Goal: Book appointment/travel/reservation

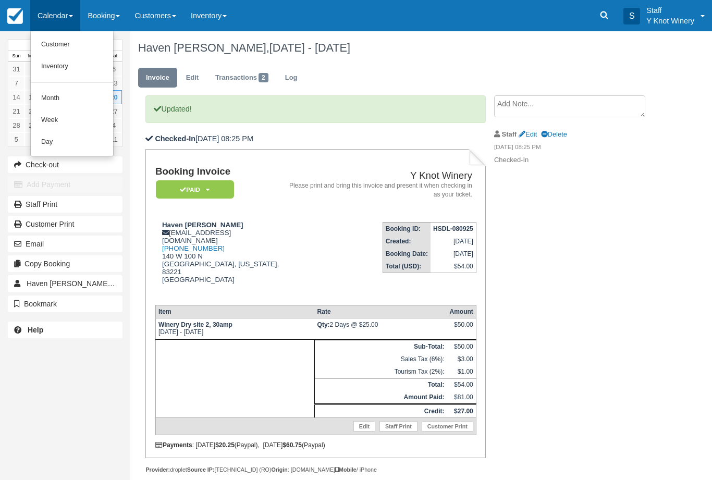
click at [70, 49] on link "Customer" at bounding box center [72, 45] width 82 height 22
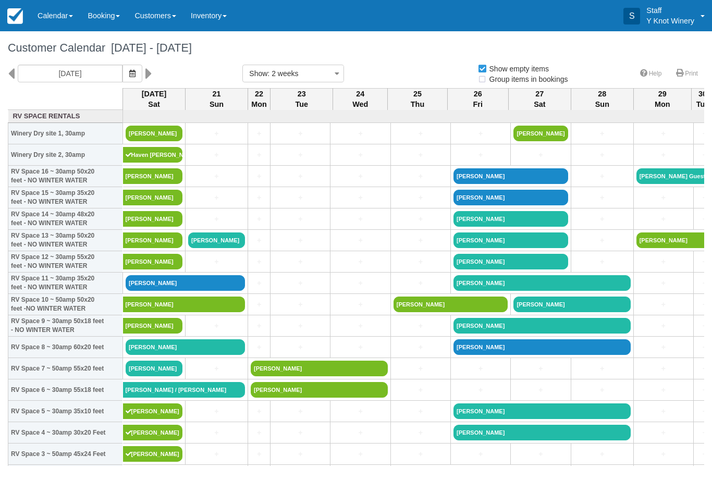
select select
click at [129, 76] on icon "button" at bounding box center [132, 73] width 6 height 7
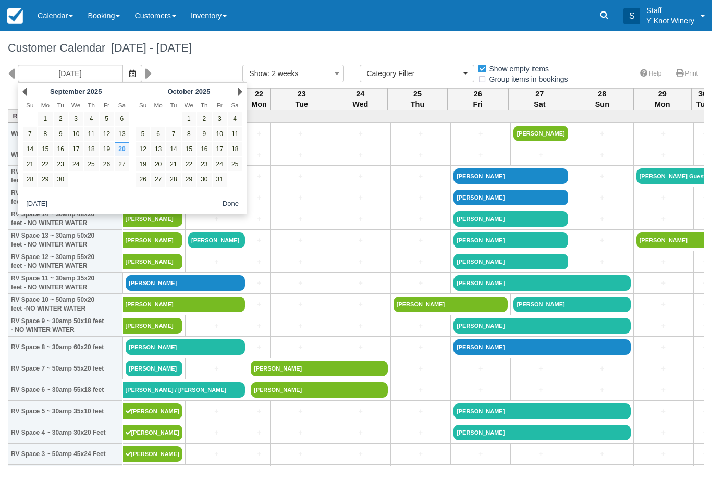
click at [27, 180] on link "28" at bounding box center [30, 179] width 14 height 14
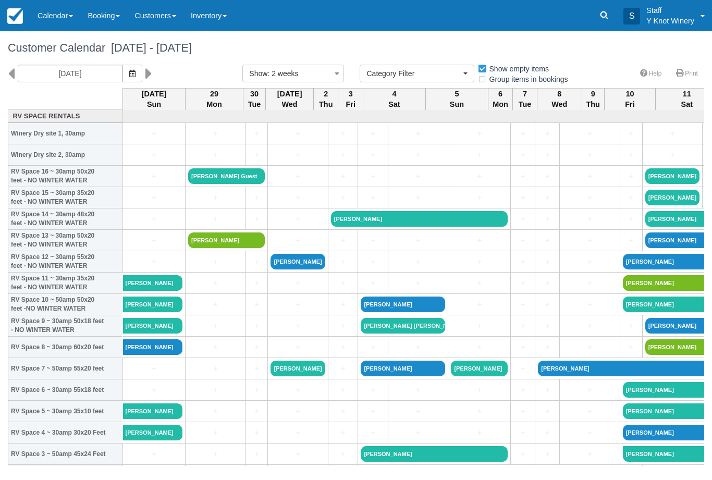
click at [129, 75] on icon "button" at bounding box center [132, 73] width 6 height 7
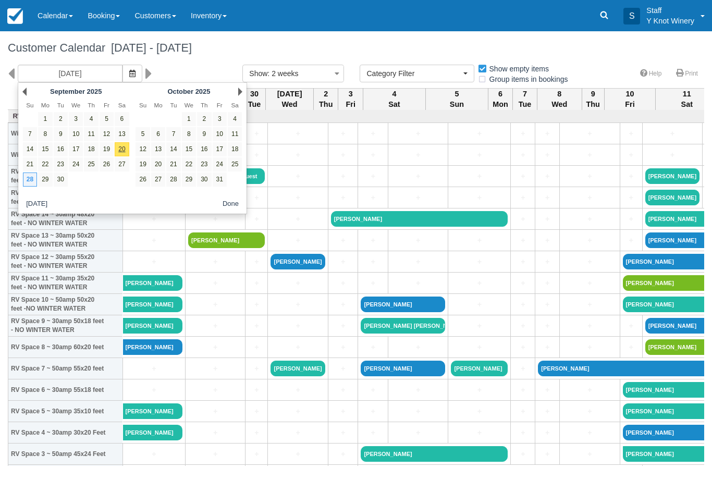
click at [48, 183] on link "29" at bounding box center [45, 179] width 14 height 14
type input "09/29/25"
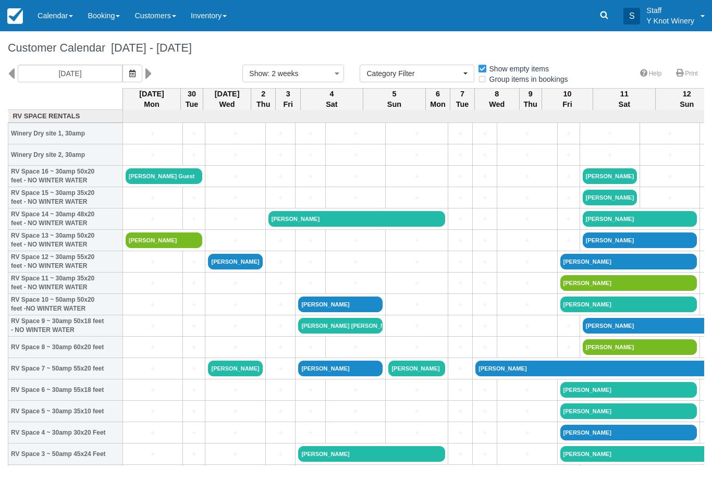
click at [147, 310] on link "+" at bounding box center [153, 304] width 54 height 11
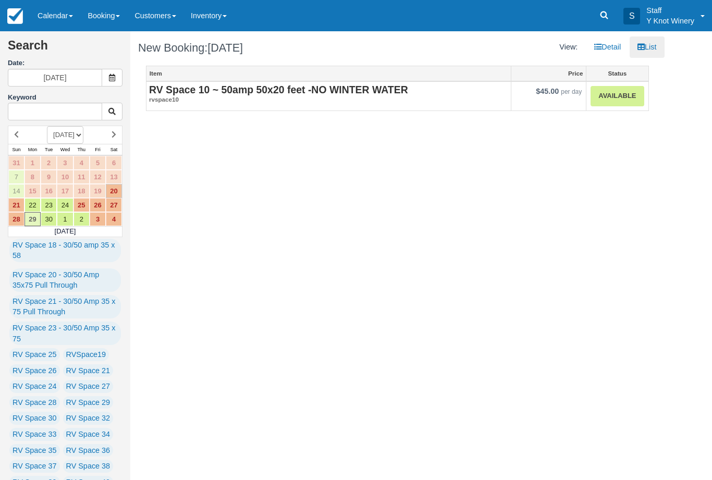
click at [623, 93] on link "Available" at bounding box center [616, 96] width 53 height 20
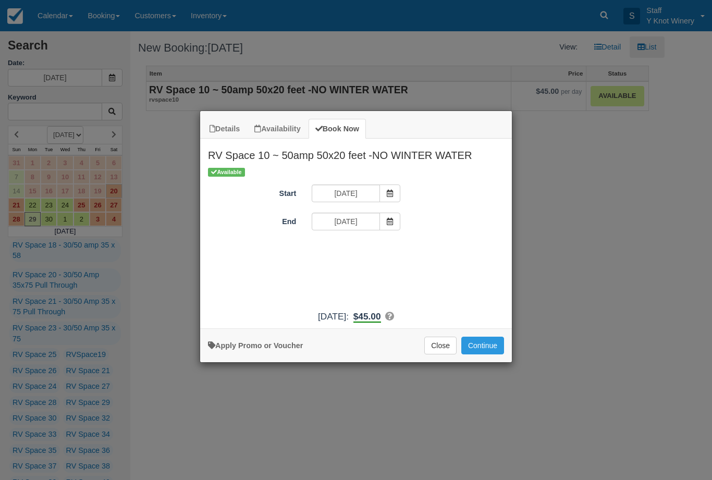
click at [392, 220] on icon "Item Modal" at bounding box center [389, 221] width 7 height 7
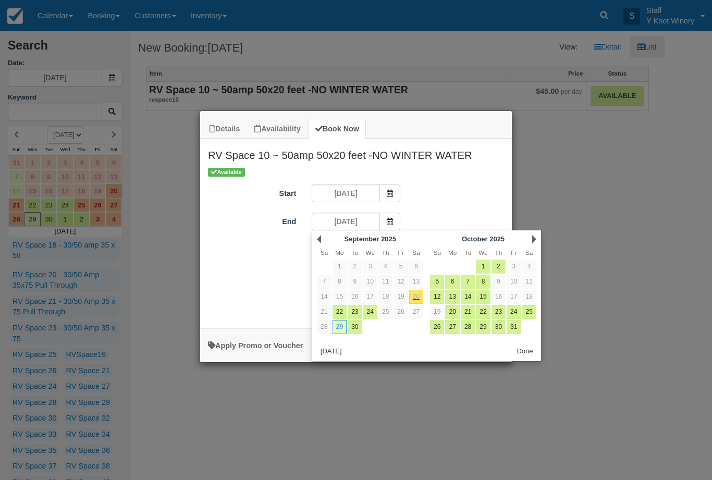
click at [483, 267] on link "1" at bounding box center [483, 266] width 14 height 14
type input "10/01/25"
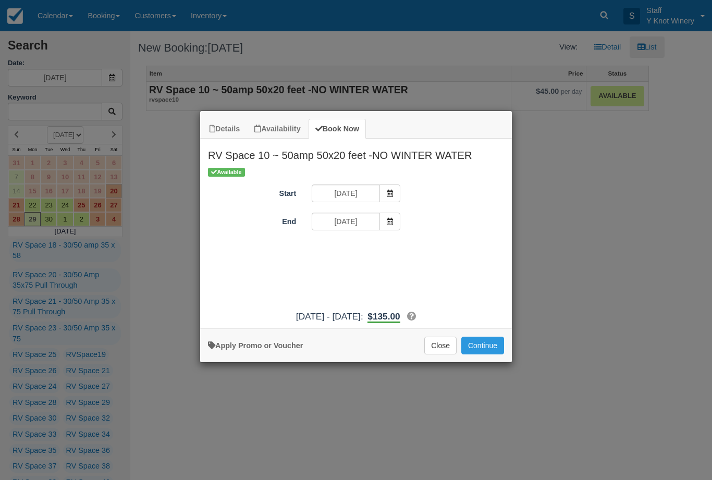
click at [486, 353] on button "Continue" at bounding box center [482, 346] width 43 height 18
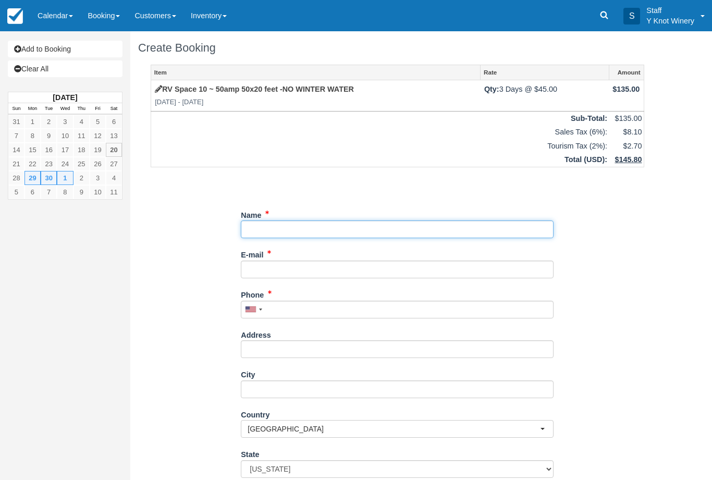
click at [267, 228] on input "Name" at bounding box center [397, 229] width 313 height 18
type input "C"
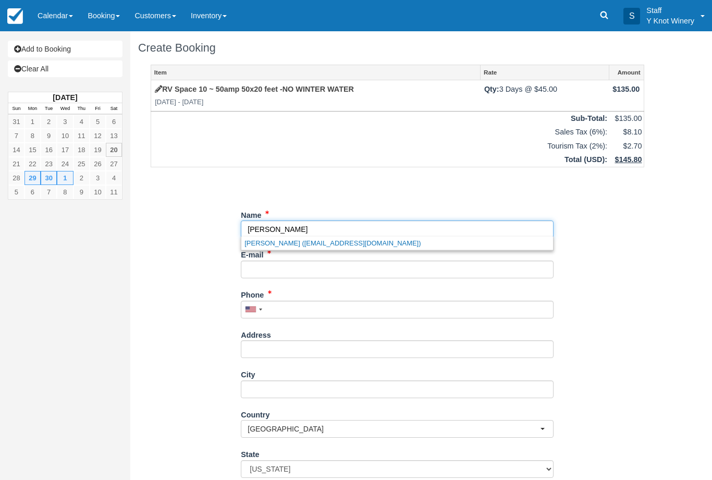
click at [341, 245] on link "Karl Malone (aliciamalone@me.com)" at bounding box center [397, 243] width 312 height 13
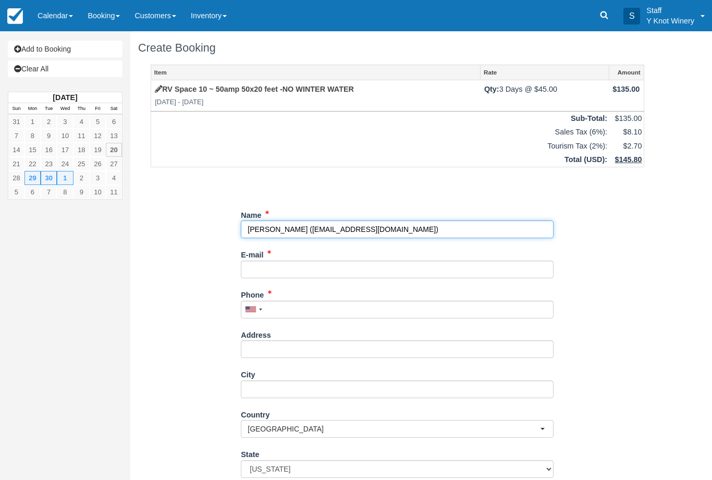
type input "[PERSON_NAME]"
type input "[EMAIL_ADDRESS][DOMAIN_NAME]"
type input "[PHONE_NUMBER]"
select select "CA"
select select
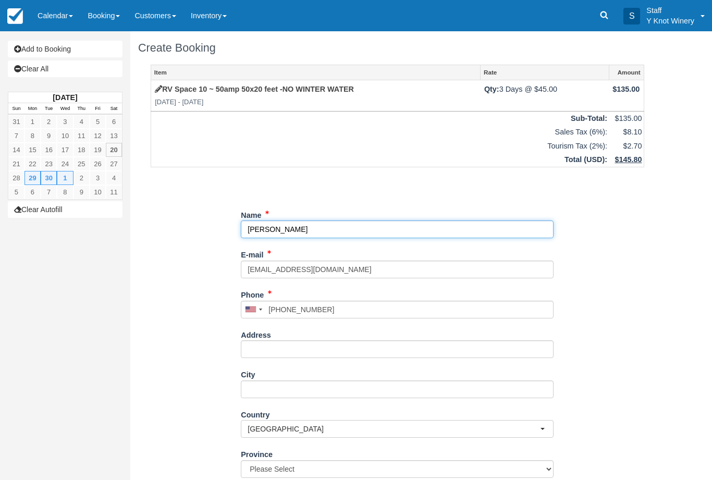
select select "MB"
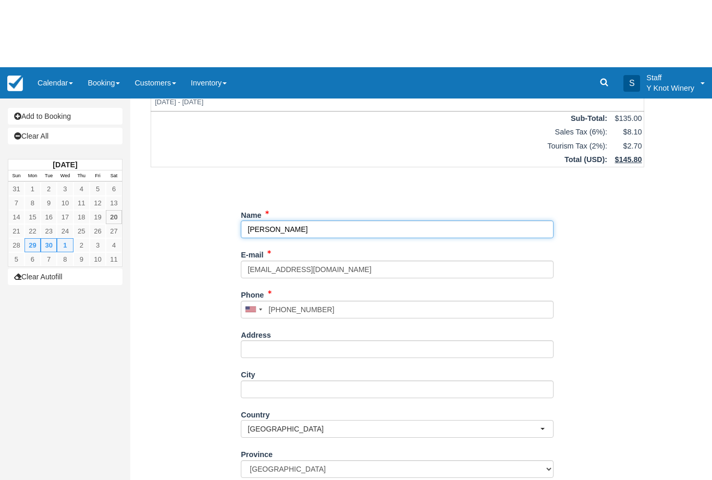
scroll to position [84, 0]
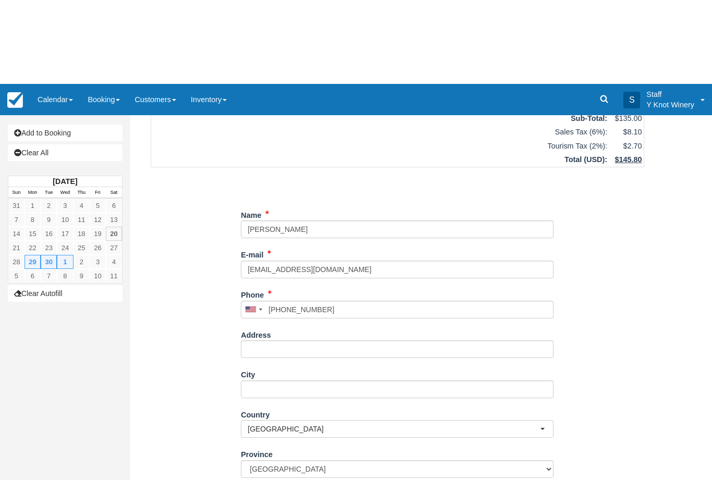
click at [611, 406] on div "Item Rate Amount RV Space 10 ~ 50amp 50x20 feet -NO WINTER WATER Mon Sep 29 202…" at bounding box center [397, 236] width 518 height 511
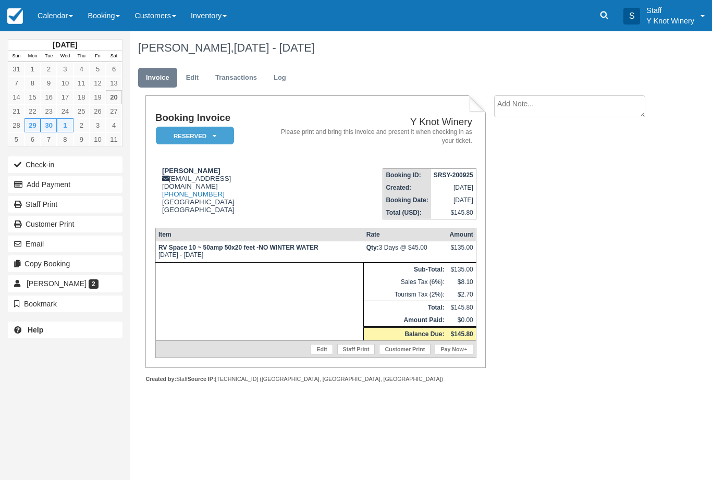
click at [89, 183] on button "Add Payment" at bounding box center [65, 184] width 115 height 17
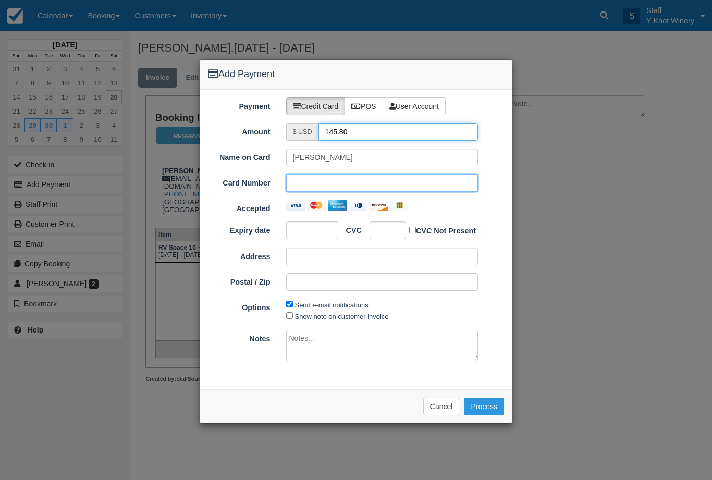
click at [364, 130] on input "145.80" at bounding box center [398, 132] width 160 height 18
click at [351, 137] on input "50" at bounding box center [398, 132] width 160 height 18
type input "50.00"
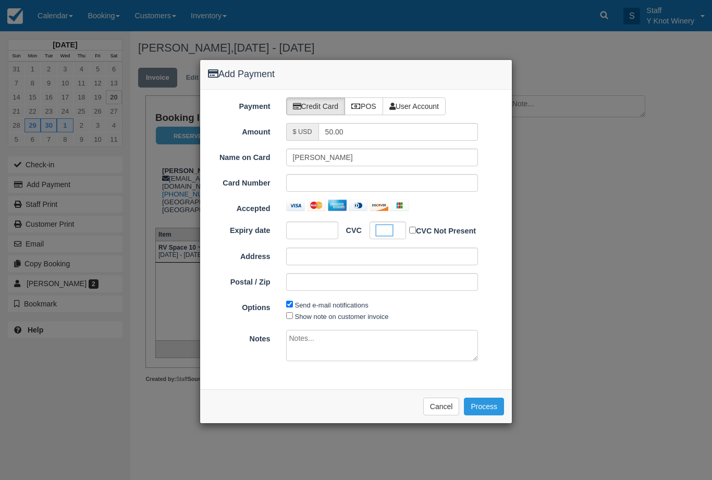
click at [489, 409] on button "Process" at bounding box center [484, 407] width 40 height 18
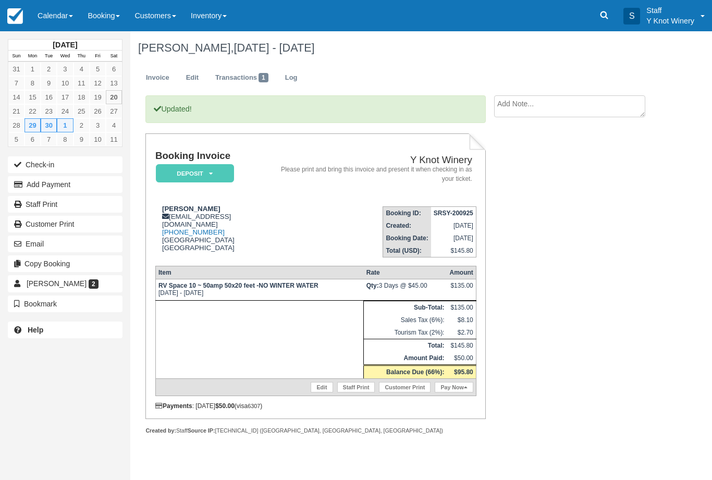
click at [58, 21] on link "Calendar" at bounding box center [55, 15] width 50 height 31
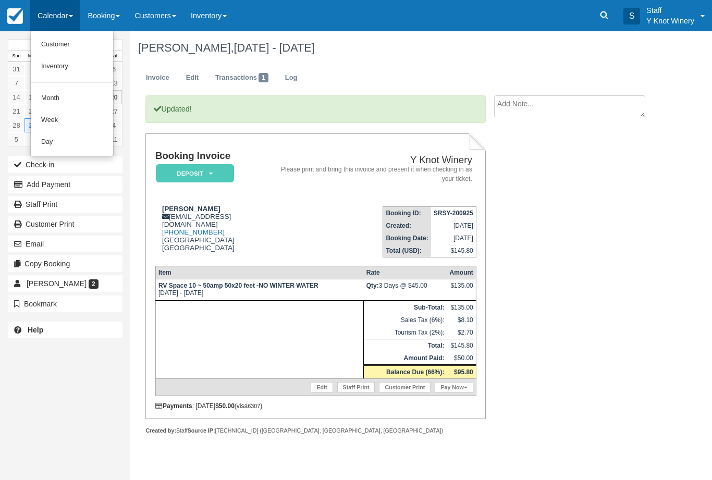
click at [62, 49] on link "Customer" at bounding box center [72, 45] width 82 height 22
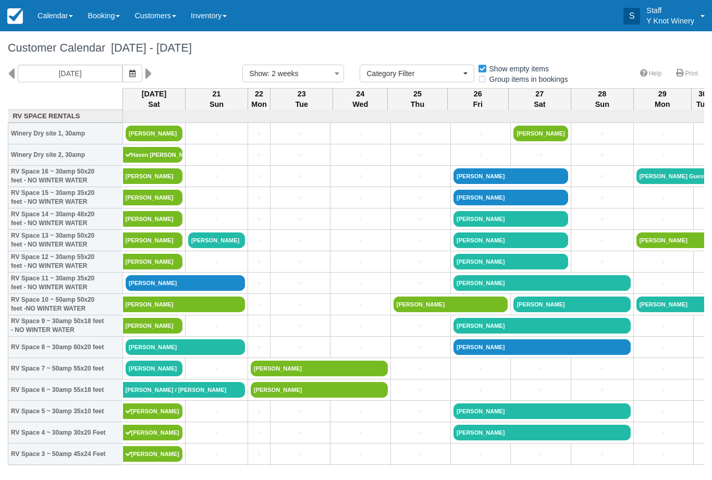
select select
click at [129, 74] on icon "button" at bounding box center [132, 73] width 6 height 7
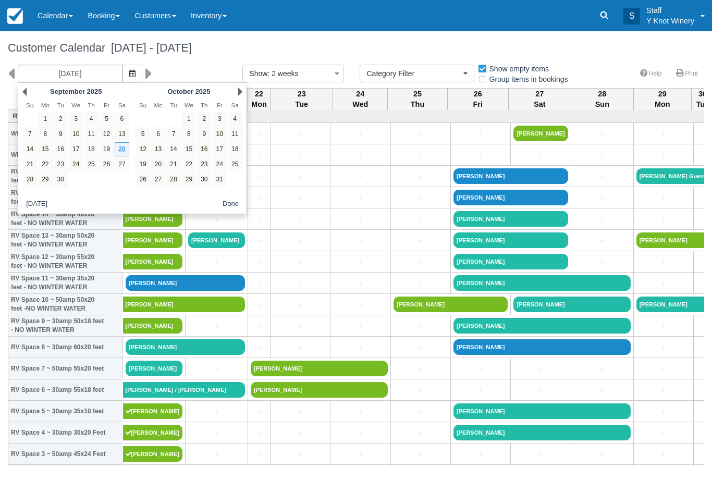
click at [48, 183] on link "29" at bounding box center [45, 179] width 14 height 14
type input "[DATE]"
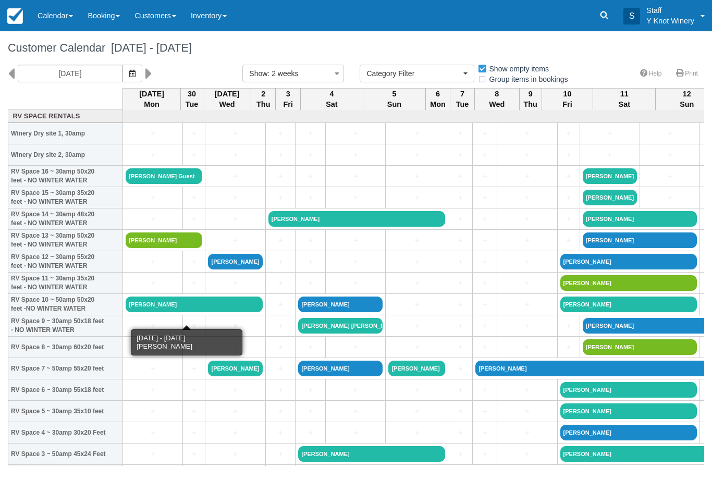
click at [150, 311] on link "[PERSON_NAME]" at bounding box center [194, 304] width 137 height 16
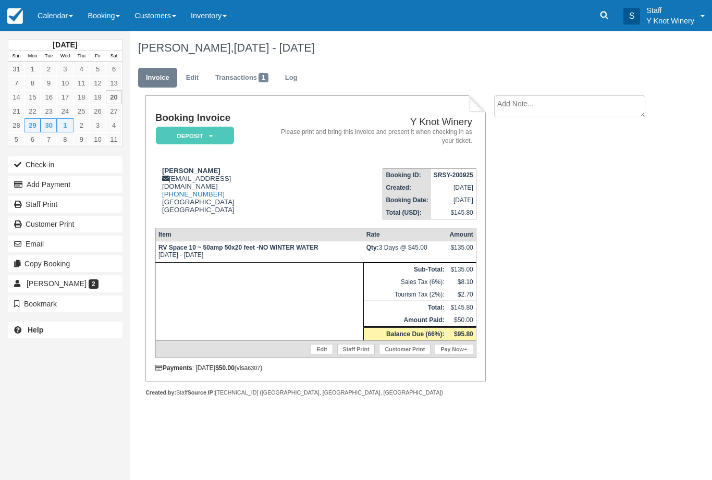
click at [200, 78] on link "Edit" at bounding box center [192, 78] width 28 height 20
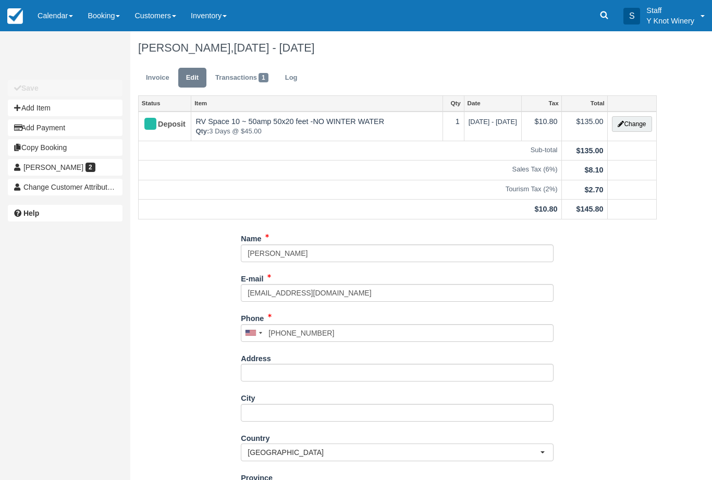
click at [636, 124] on button "Change" at bounding box center [632, 124] width 40 height 16
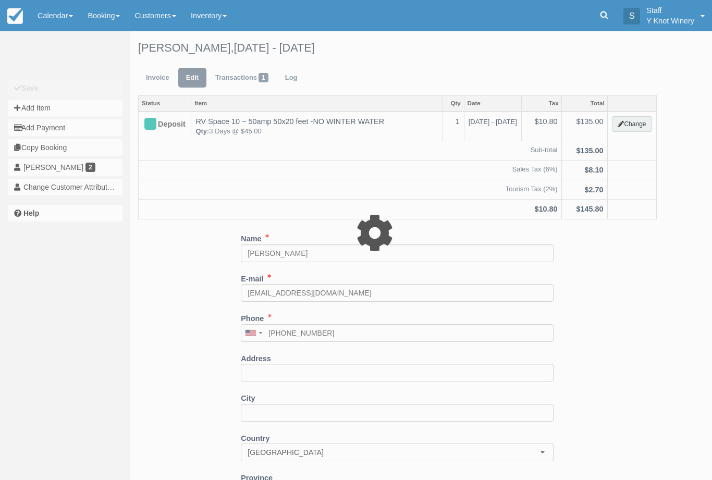
type input "135.00"
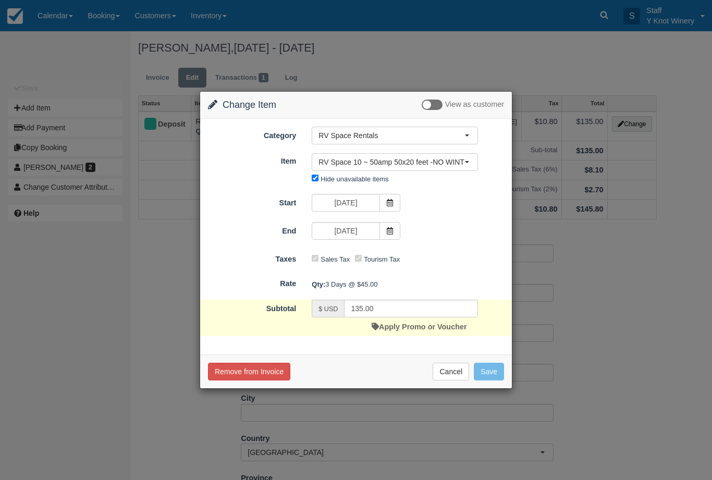
click at [470, 162] on button "RV Space 10 ~ 50amp 50x20 feet -NO WINTER WATER" at bounding box center [395, 162] width 166 height 18
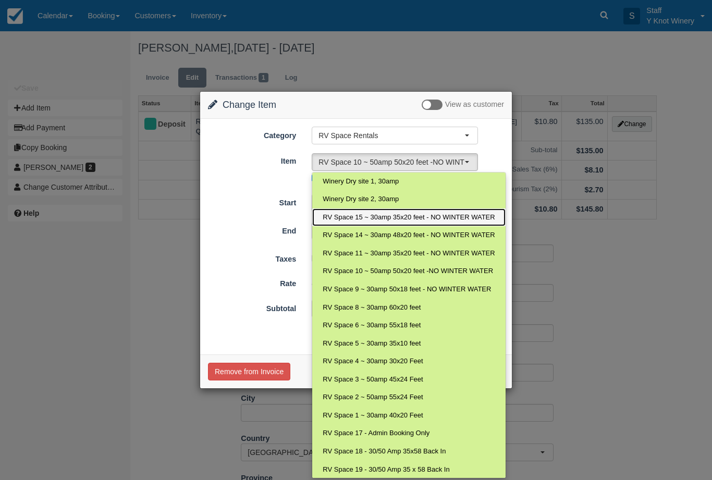
click at [447, 213] on span "RV Space 15 ~ 30amp 35x20 feet - NO WINTER WATER" at bounding box center [409, 218] width 172 height 10
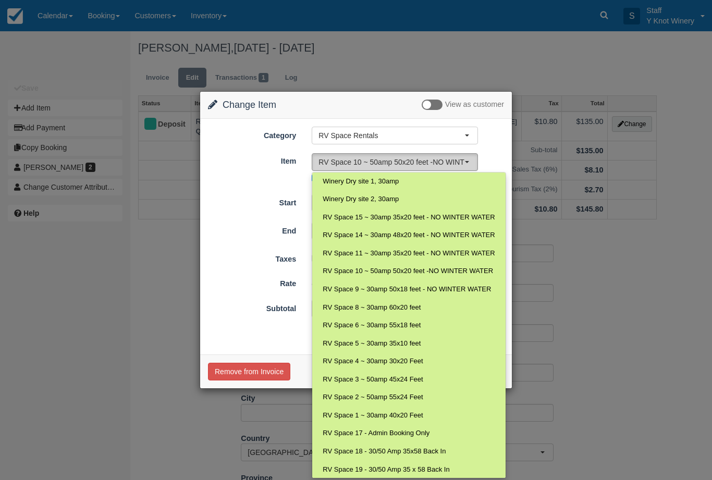
select select "27"
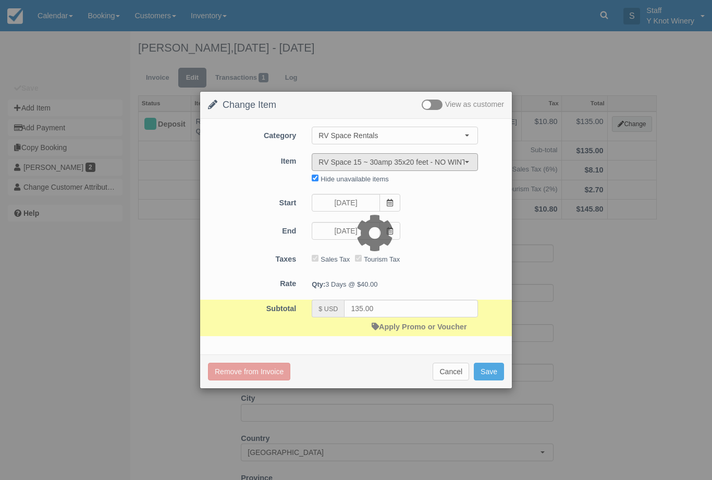
type input "120.00"
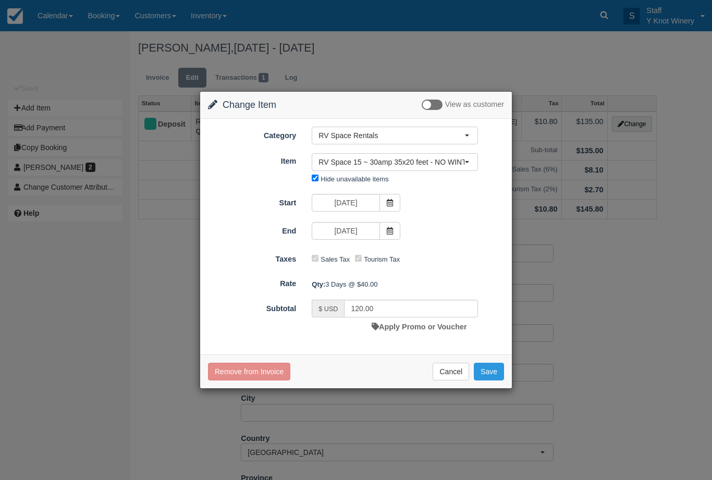
click at [490, 371] on button "Save" at bounding box center [489, 372] width 30 height 18
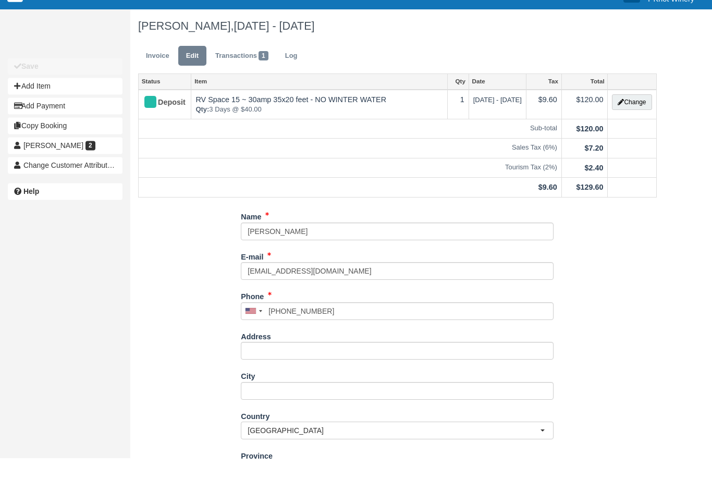
scroll to position [58, 0]
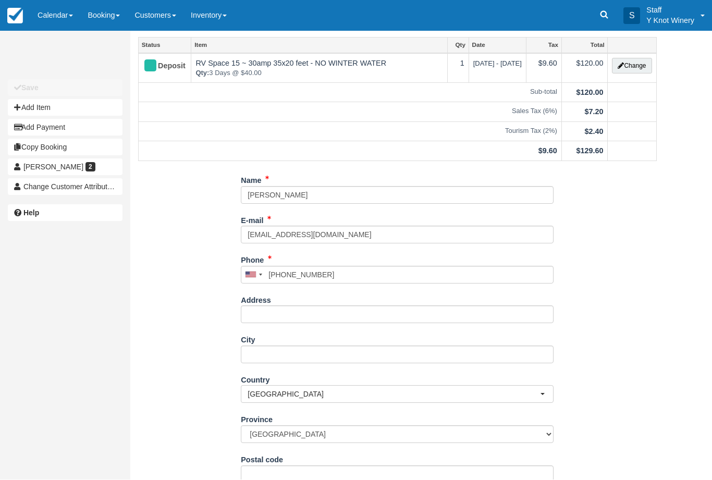
click at [60, 14] on link "Calendar" at bounding box center [55, 15] width 50 height 31
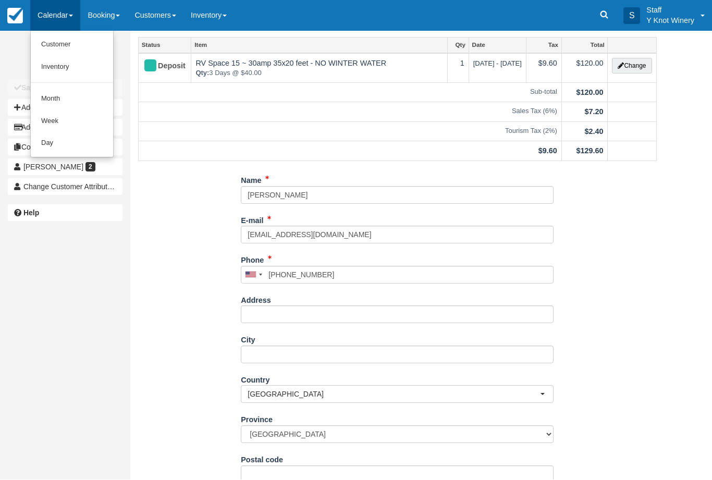
click at [67, 43] on link "Customer" at bounding box center [72, 45] width 82 height 22
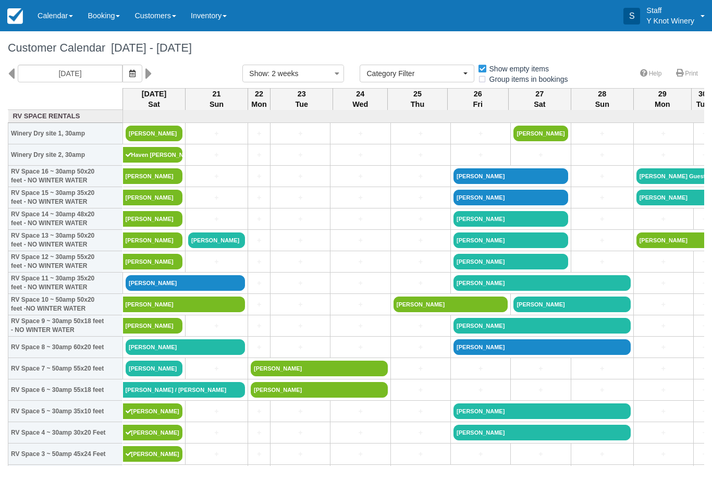
select select
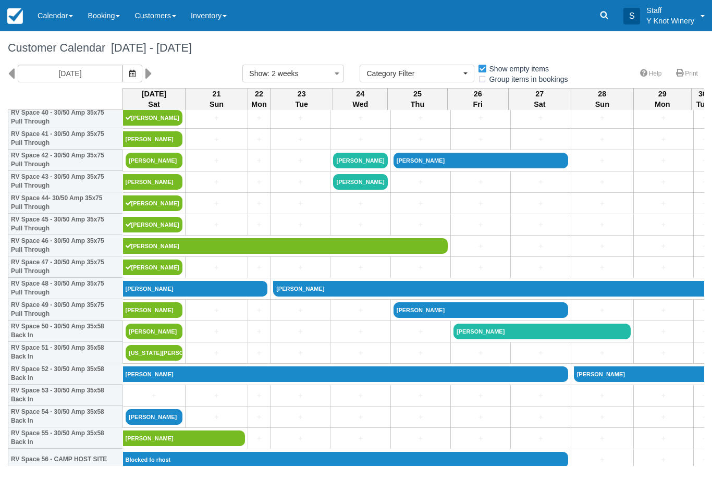
scroll to position [897, 0]
